Goal: Navigation & Orientation: Find specific page/section

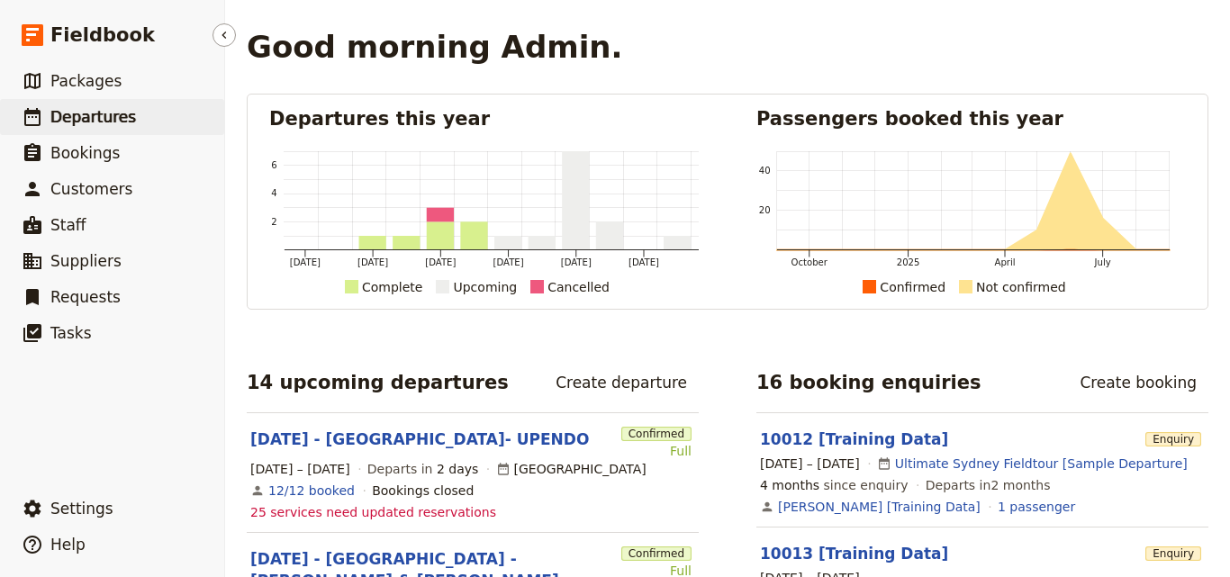
click at [79, 120] on span "Departures" at bounding box center [93, 117] width 86 height 18
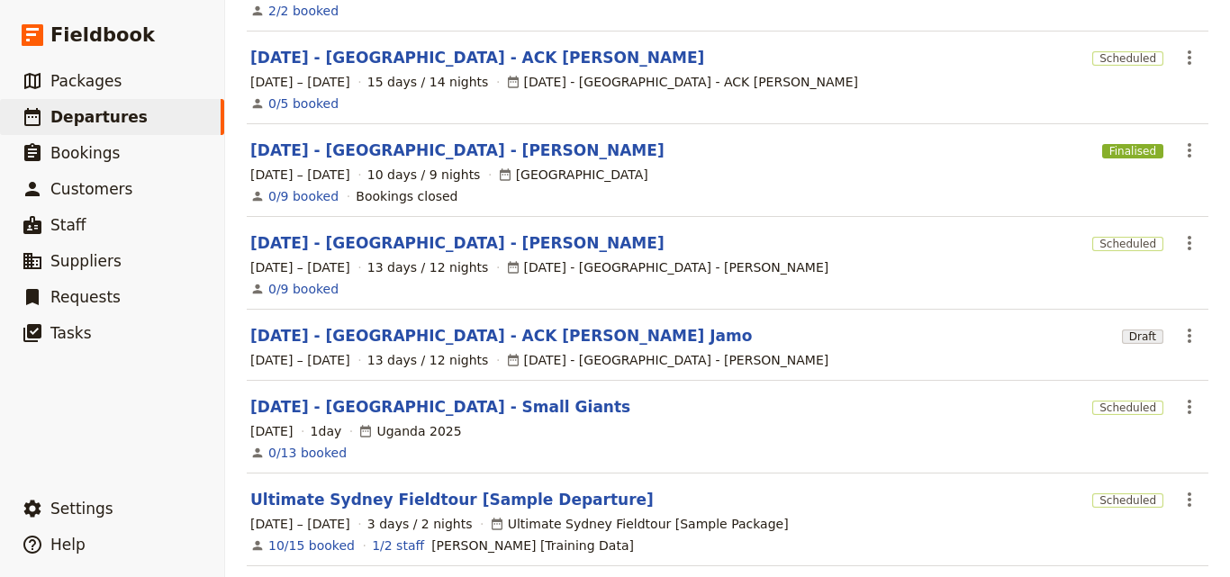
scroll to position [587, 0]
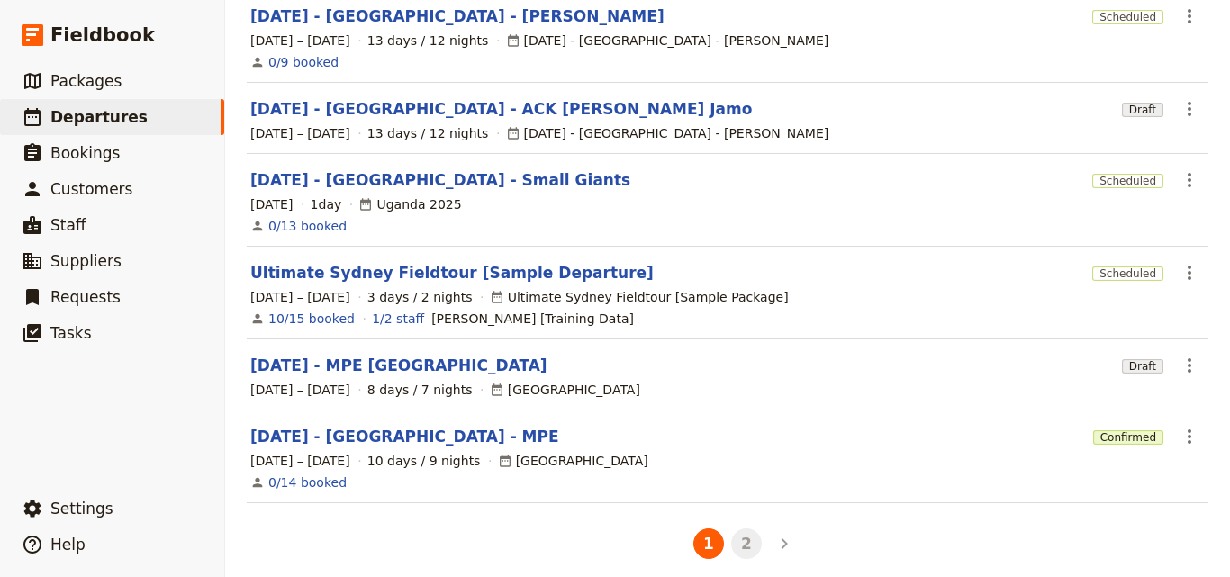
click at [739, 529] on button "2" at bounding box center [746, 544] width 31 height 31
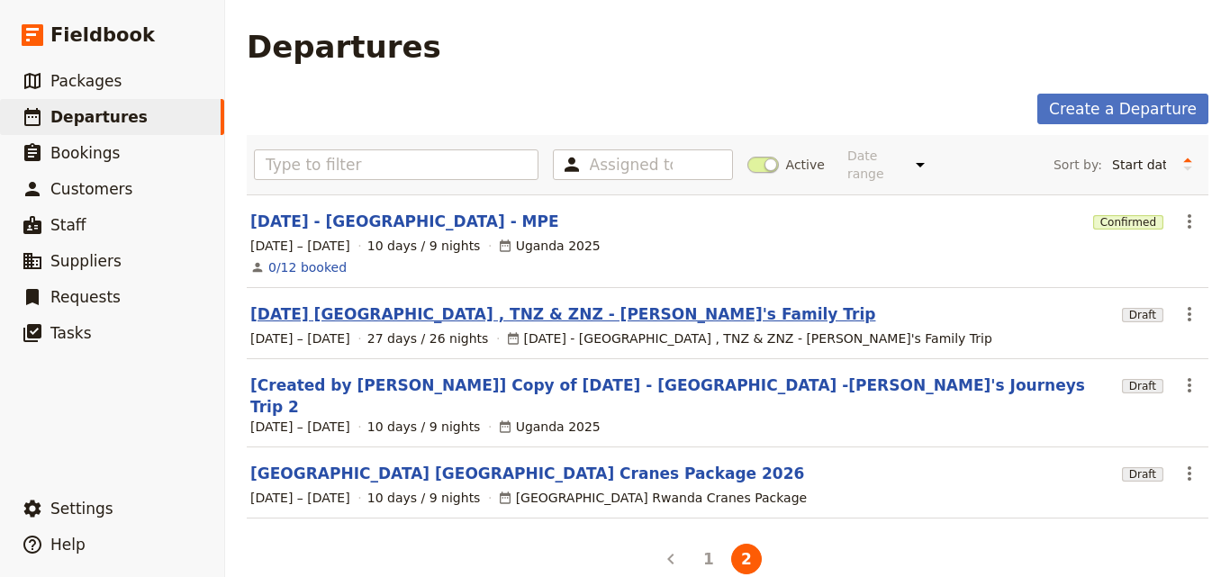
click at [505, 304] on link "[DATE] [GEOGRAPHIC_DATA] , TNZ & ZNZ - [PERSON_NAME]'s Family Trip" at bounding box center [562, 315] width 625 height 22
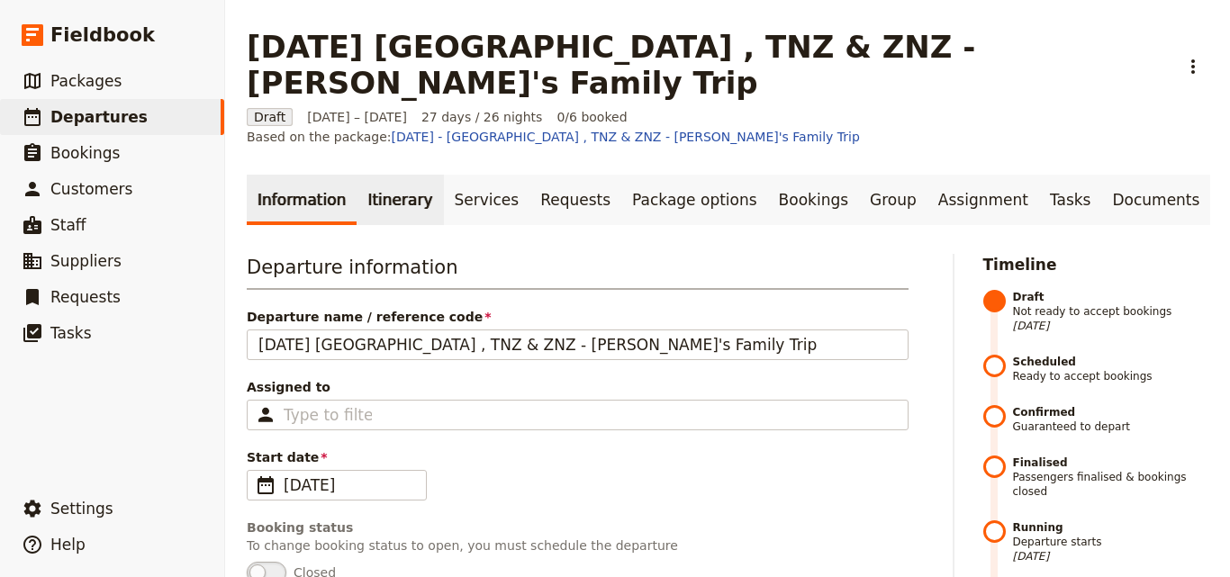
click at [366, 175] on link "Itinerary" at bounding box center [400, 200] width 86 height 50
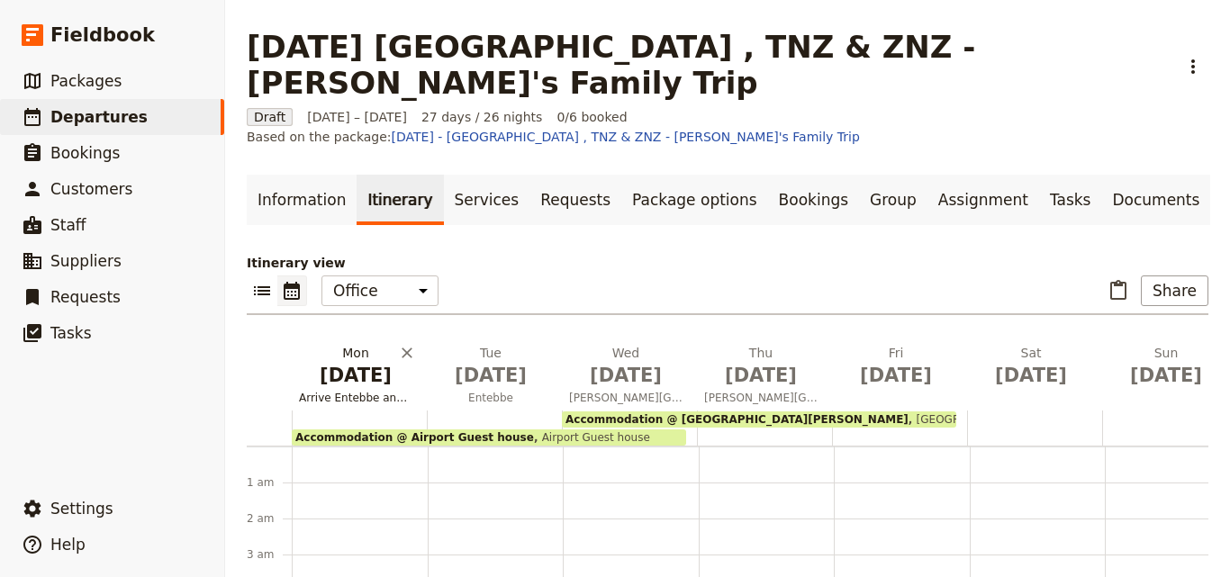
scroll to position [234, 0]
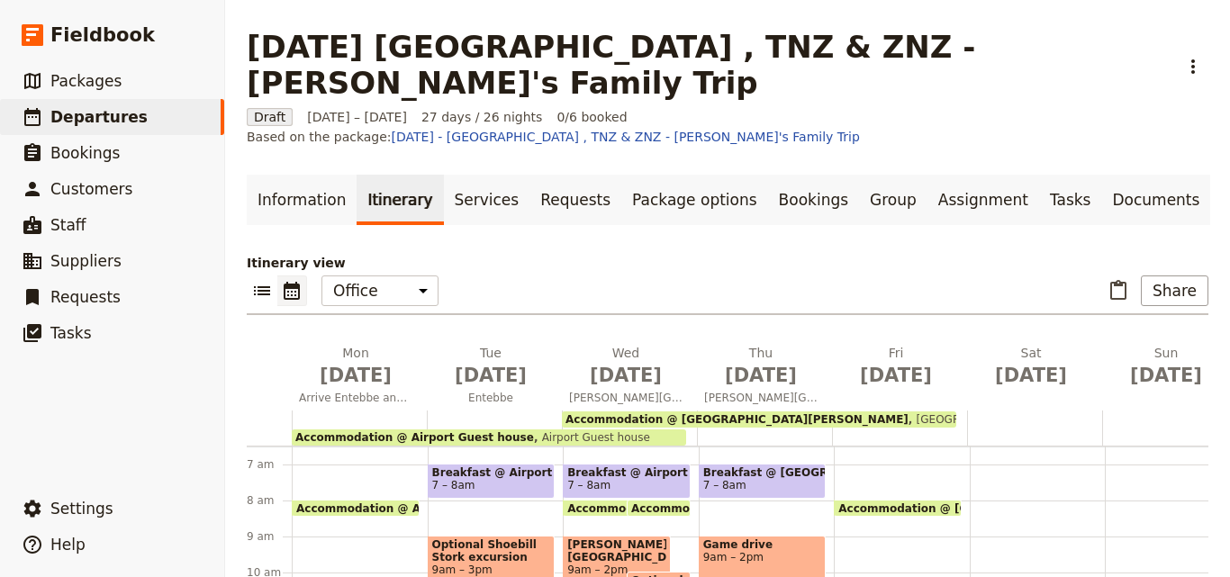
click at [394, 431] on span "Accommodation @ Airport Guest house" at bounding box center [414, 437] width 239 height 13
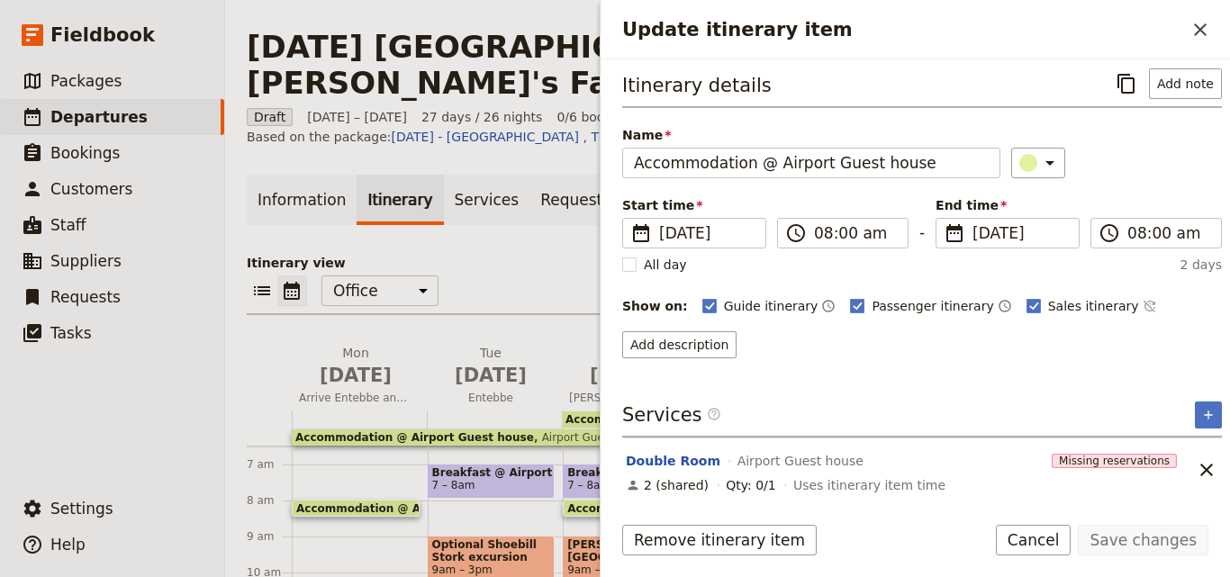
scroll to position [8, 0]
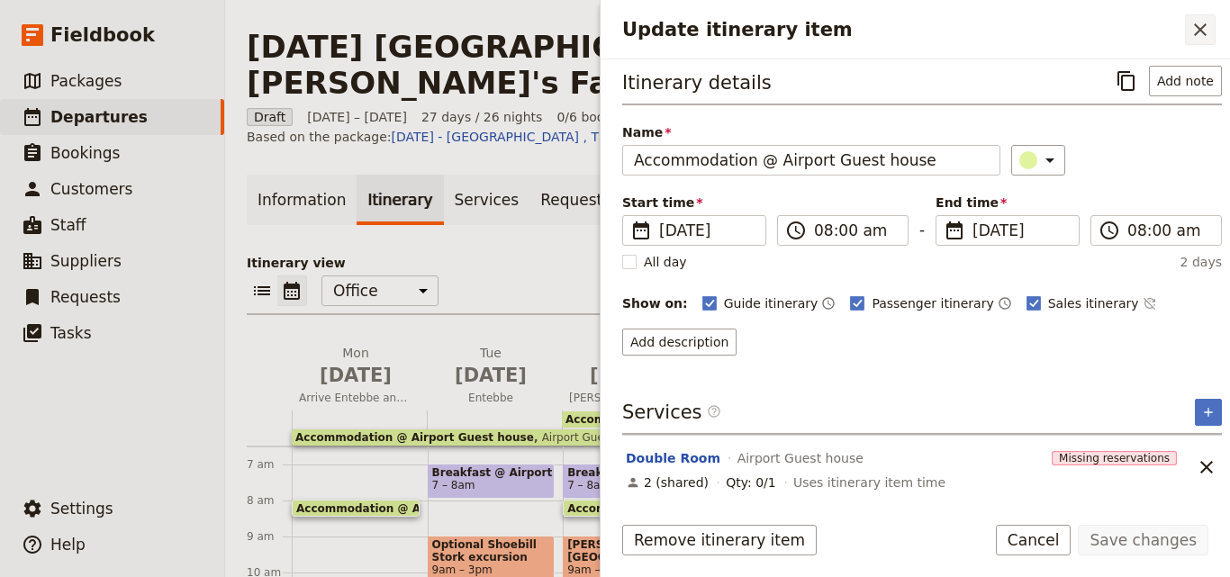
click at [1205, 32] on icon "Close drawer" at bounding box center [1201, 30] width 22 height 22
